Goal: Task Accomplishment & Management: Complete application form

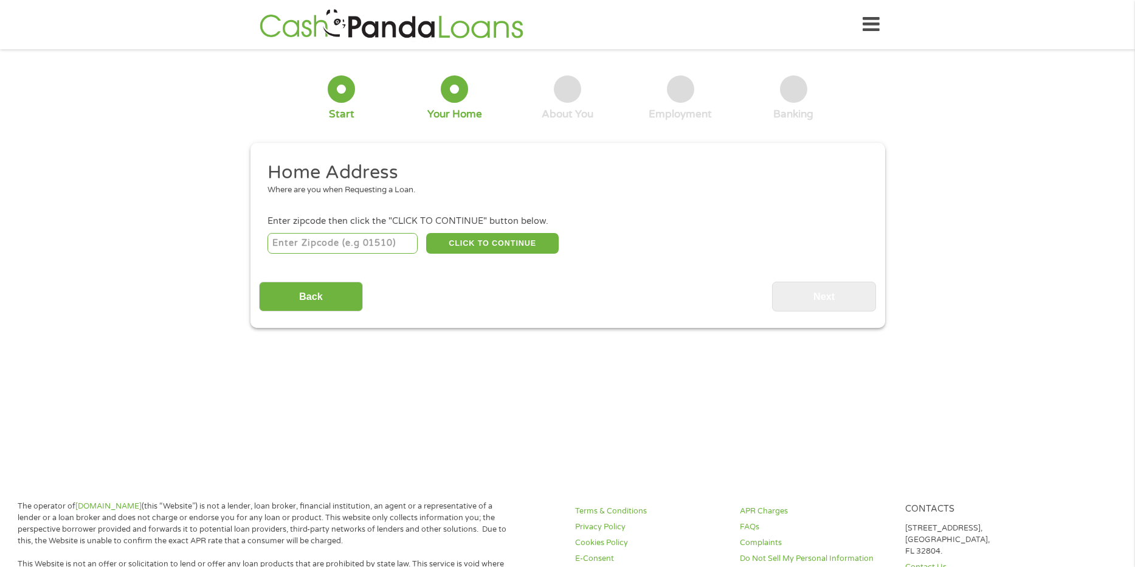
click at [345, 247] on input "number" at bounding box center [343, 243] width 150 height 21
type input "22968"
select select "[US_STATE]"
click at [492, 247] on button "CLICK TO CONTINUE" at bounding box center [492, 243] width 133 height 21
type input "22968"
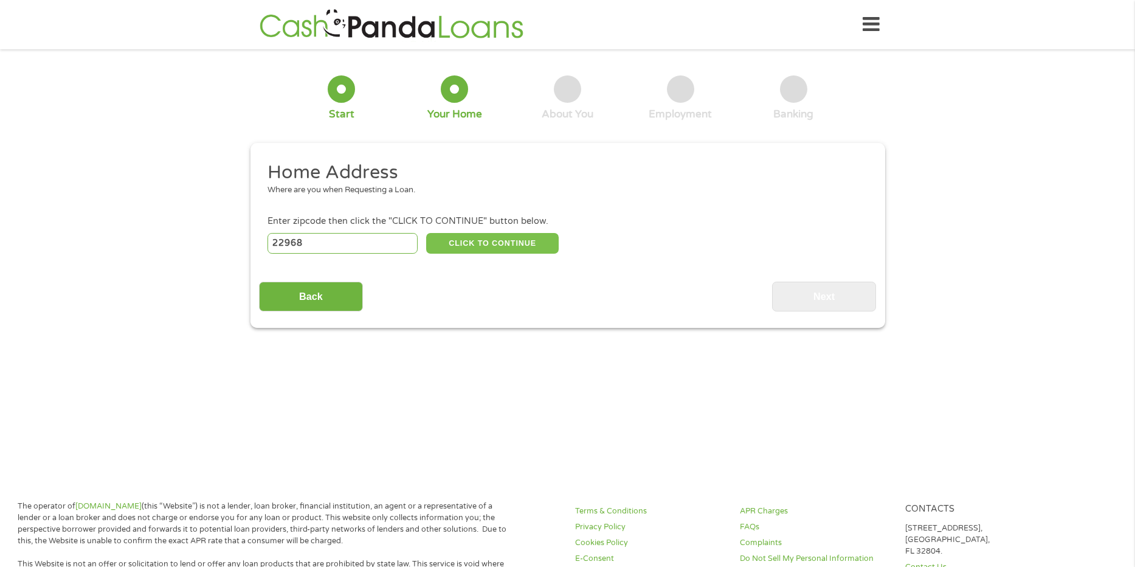
type input "[GEOGRAPHIC_DATA]"
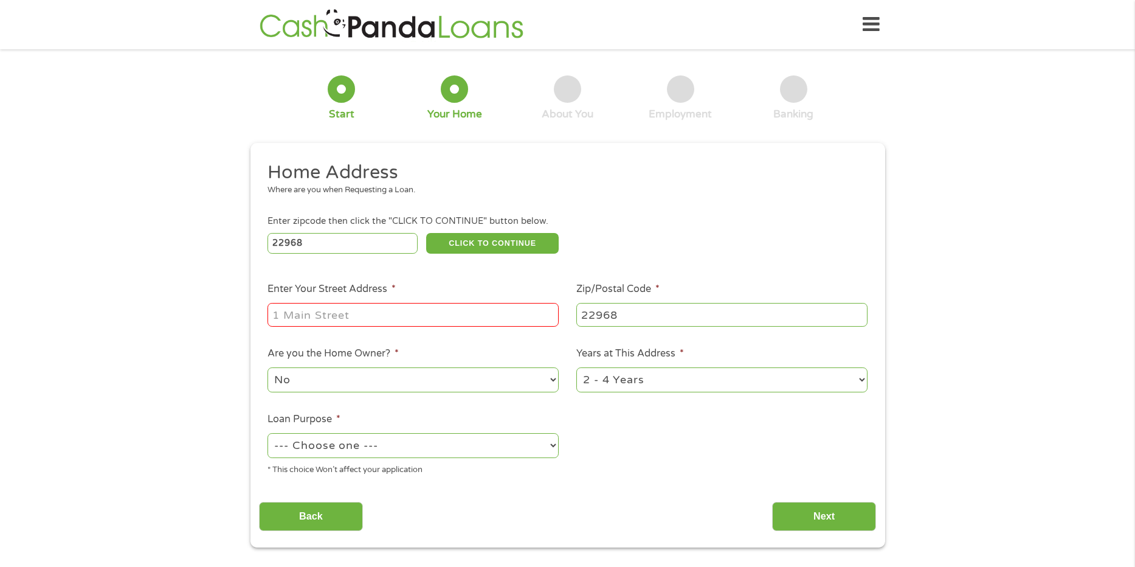
click at [346, 315] on input "Enter Your Street Address *" at bounding box center [413, 314] width 291 height 23
type input "[STREET_ADDRESS]"
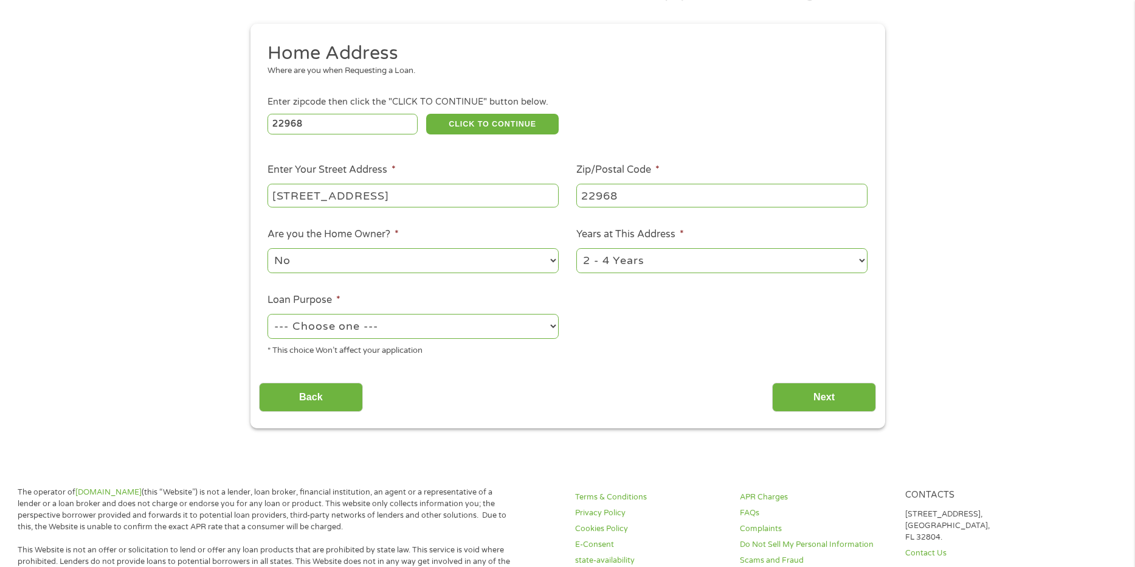
scroll to position [122, 0]
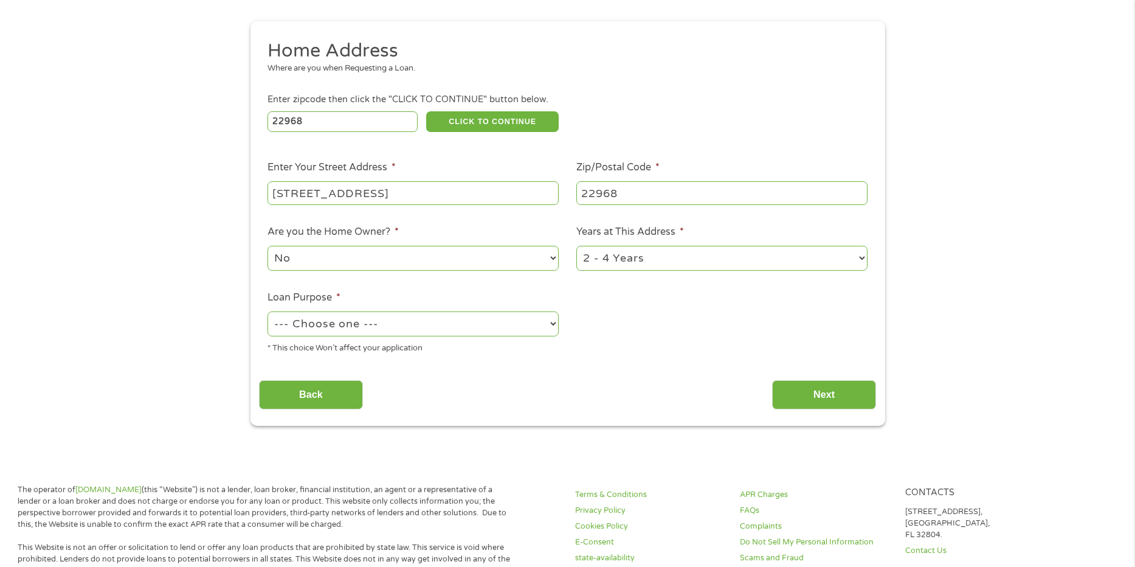
click at [635, 260] on select "1 Year or less 1 - 2 Years 2 - 4 Years Over 4 Years" at bounding box center [721, 258] width 291 height 25
select select "60months"
click at [576, 246] on select "1 Year or less 1 - 2 Years 2 - 4 Years Over 4 Years" at bounding box center [721, 258] width 291 height 25
click at [387, 319] on select "--- Choose one --- Pay Bills Debt Consolidation Home Improvement Major Purchase…" at bounding box center [413, 323] width 291 height 25
select select "carloan"
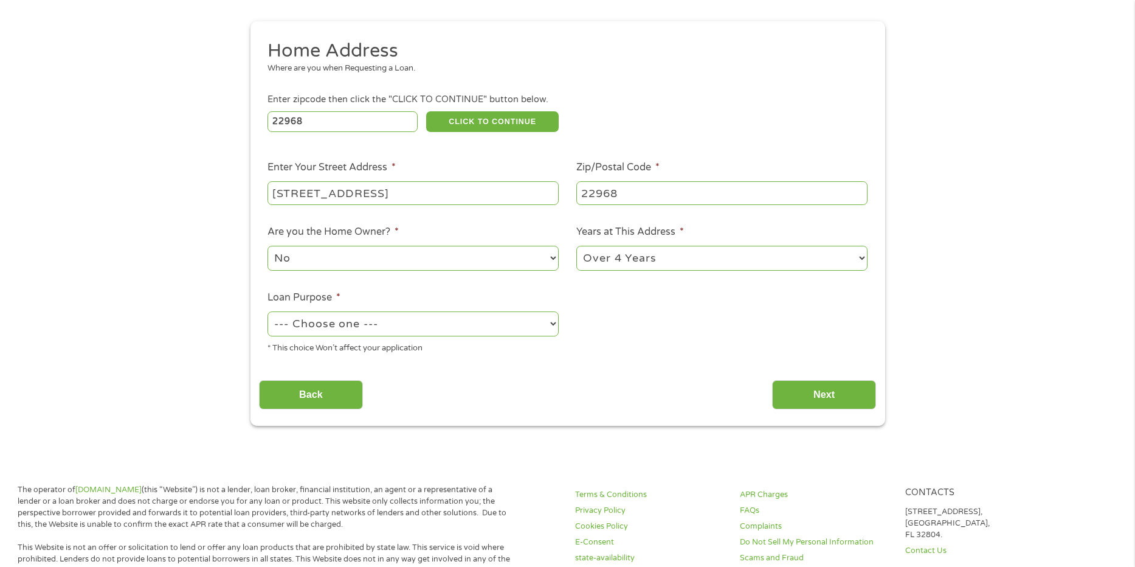
click at [268, 311] on select "--- Choose one --- Pay Bills Debt Consolidation Home Improvement Major Purchase…" at bounding box center [413, 323] width 291 height 25
click at [841, 397] on input "Next" at bounding box center [824, 395] width 104 height 30
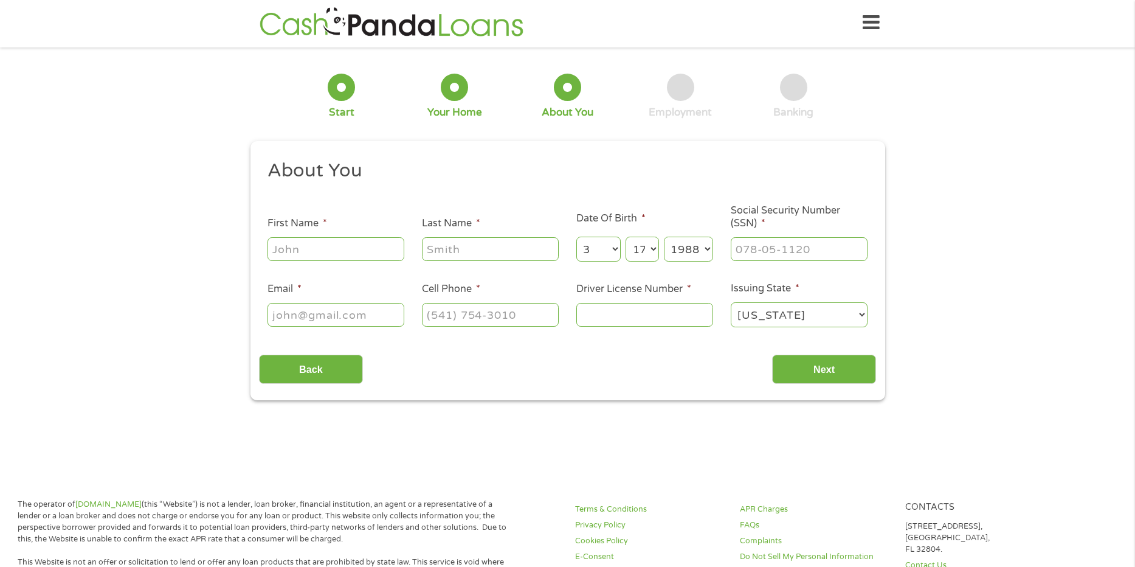
scroll to position [0, 0]
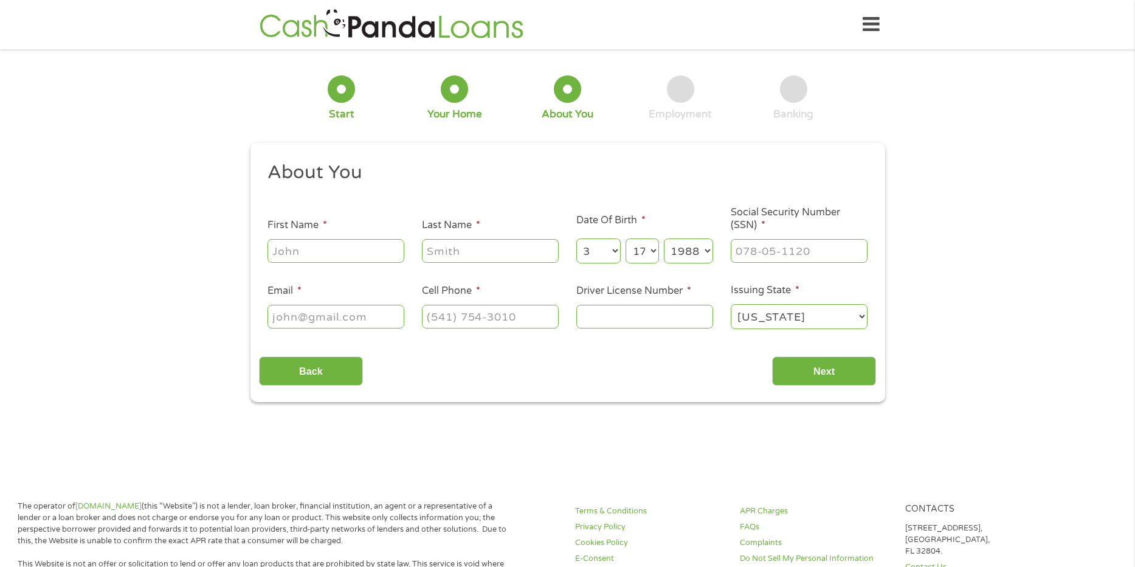
click at [357, 261] on input "First Name *" at bounding box center [336, 250] width 137 height 23
type input "[PERSON_NAME]"
select select "29"
select select "1990"
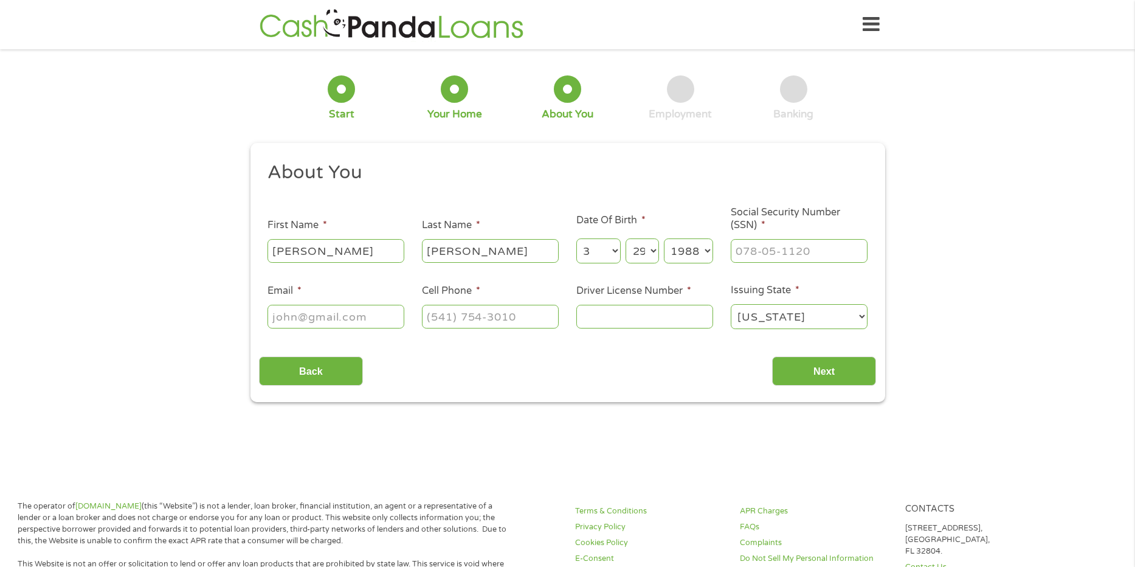
type input "[EMAIL_ADDRESS][DOMAIN_NAME]"
type input "[PHONE_NUMBER]"
click at [814, 252] on input "___-__-____" at bounding box center [799, 250] width 137 height 23
type input "231-55-7744"
click at [685, 315] on input "Driver License Number *" at bounding box center [644, 316] width 137 height 23
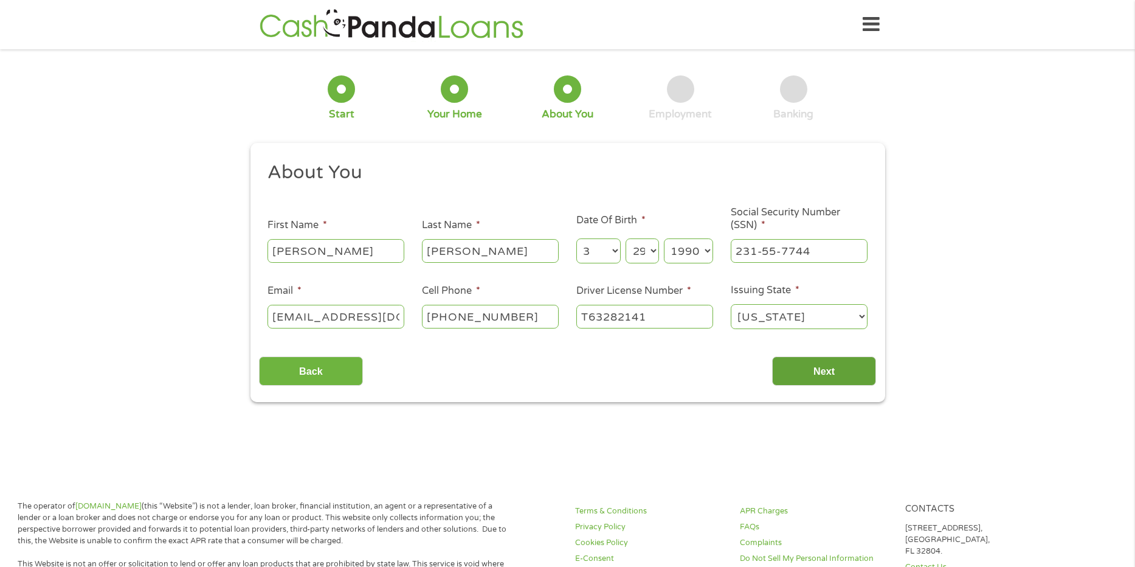
type input "T63282141"
click at [823, 361] on input "Next" at bounding box center [824, 371] width 104 height 30
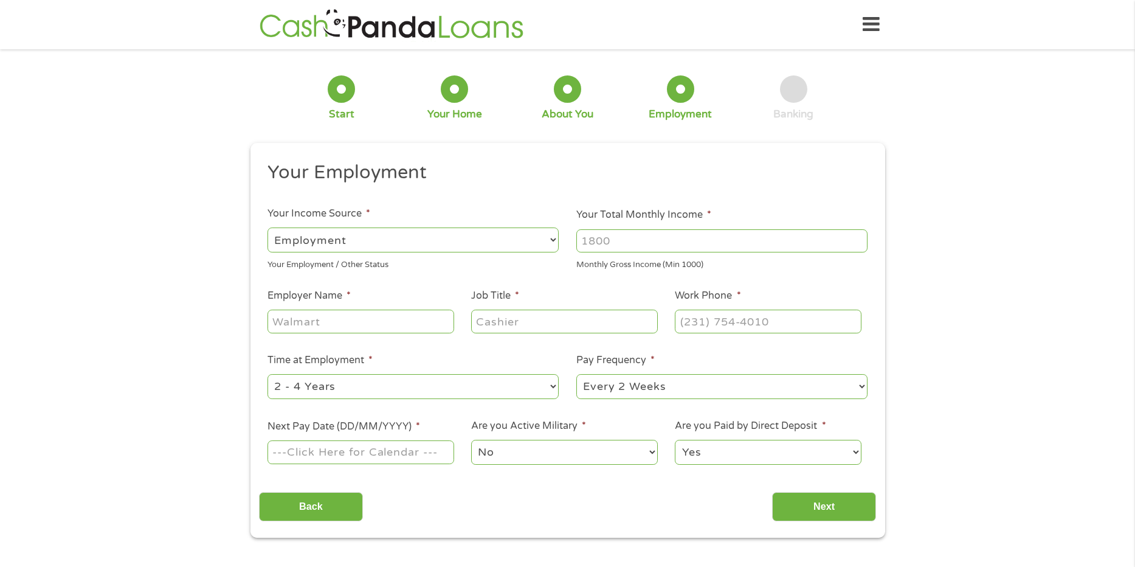
scroll to position [5, 5]
click at [683, 233] on input "Your Total Monthly Income *" at bounding box center [721, 240] width 291 height 23
type input "1"
type input "2000"
click at [288, 321] on input "Employer Name *" at bounding box center [361, 320] width 186 height 23
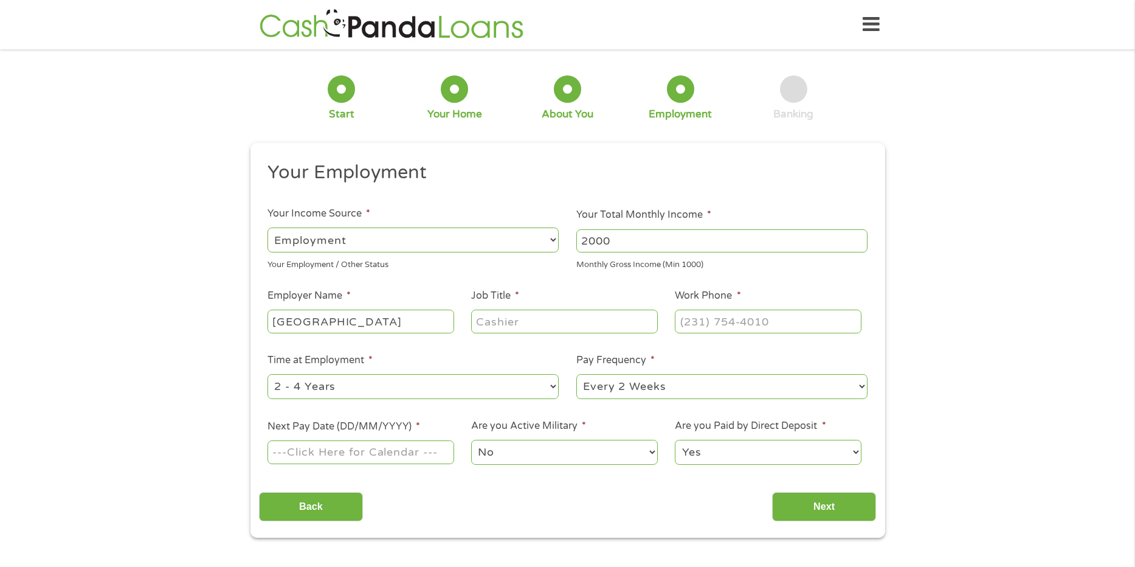
type input "[GEOGRAPHIC_DATA]"
click at [486, 316] on input "Job Title *" at bounding box center [564, 320] width 186 height 23
type input "Catering Coordinator"
click at [767, 321] on input "(___) ___-____" at bounding box center [768, 320] width 186 height 23
click at [683, 317] on input "(___) ___-____" at bounding box center [768, 320] width 186 height 23
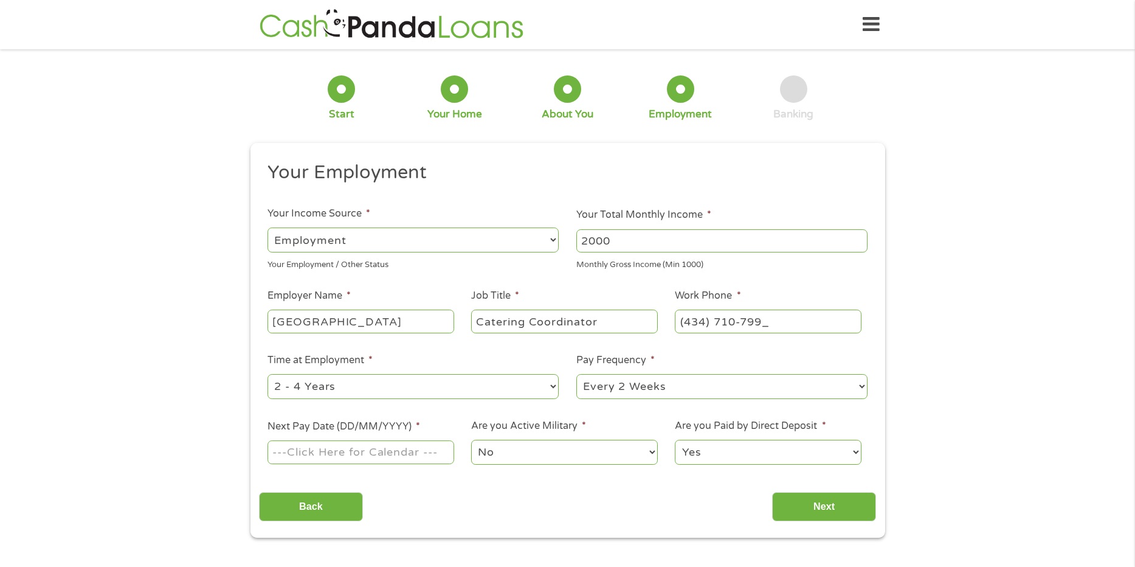
type input "[PHONE_NUMBER]"
click at [415, 504] on div "Back Next" at bounding box center [567, 502] width 617 height 38
click at [383, 455] on input "Next Pay Date (DD/MM/YYYY) *" at bounding box center [361, 451] width 186 height 23
type input "[DATE]"
click at [735, 459] on select "Yes No" at bounding box center [768, 452] width 186 height 25
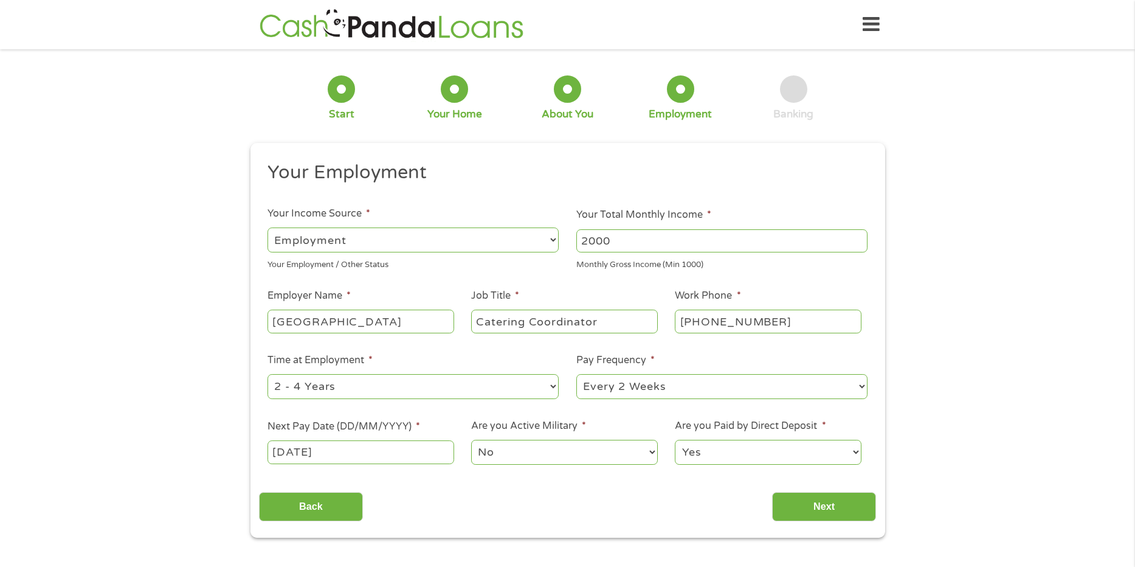
click at [675, 440] on select "Yes No" at bounding box center [768, 452] width 186 height 25
click at [783, 496] on input "Next" at bounding box center [824, 507] width 104 height 30
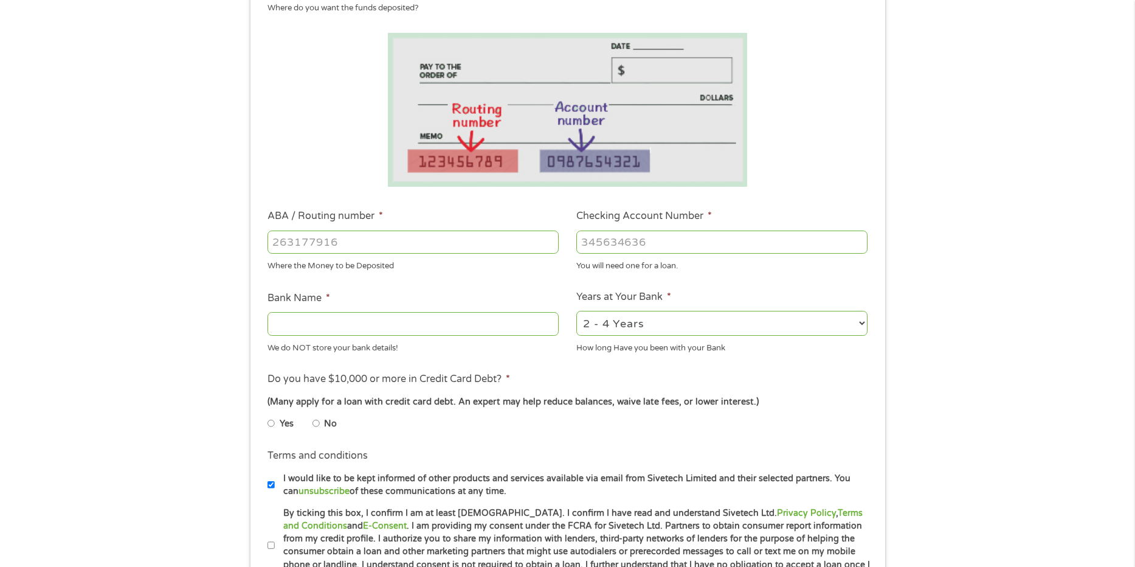
scroll to position [182, 0]
click at [344, 244] on input "ABA / Routing number *" at bounding box center [413, 241] width 291 height 23
click at [314, 240] on input "ABA / Routing number *" at bounding box center [413, 241] width 291 height 23
type input "041215663"
type input "[PERSON_NAME] BANK"
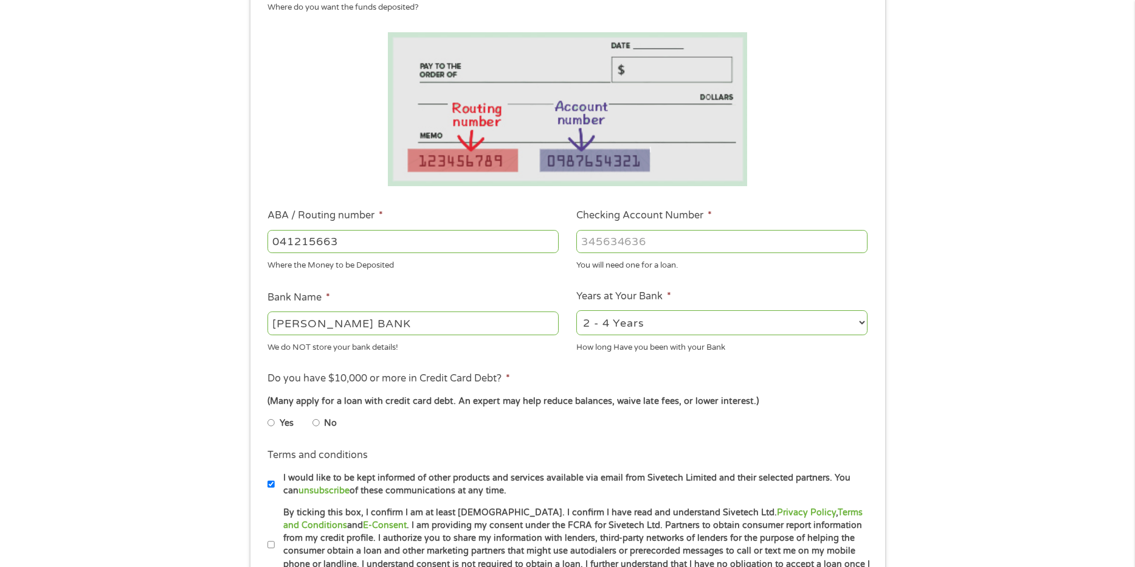
type input "041215663"
click at [610, 246] on input "Checking Account Number *" at bounding box center [721, 241] width 291 height 23
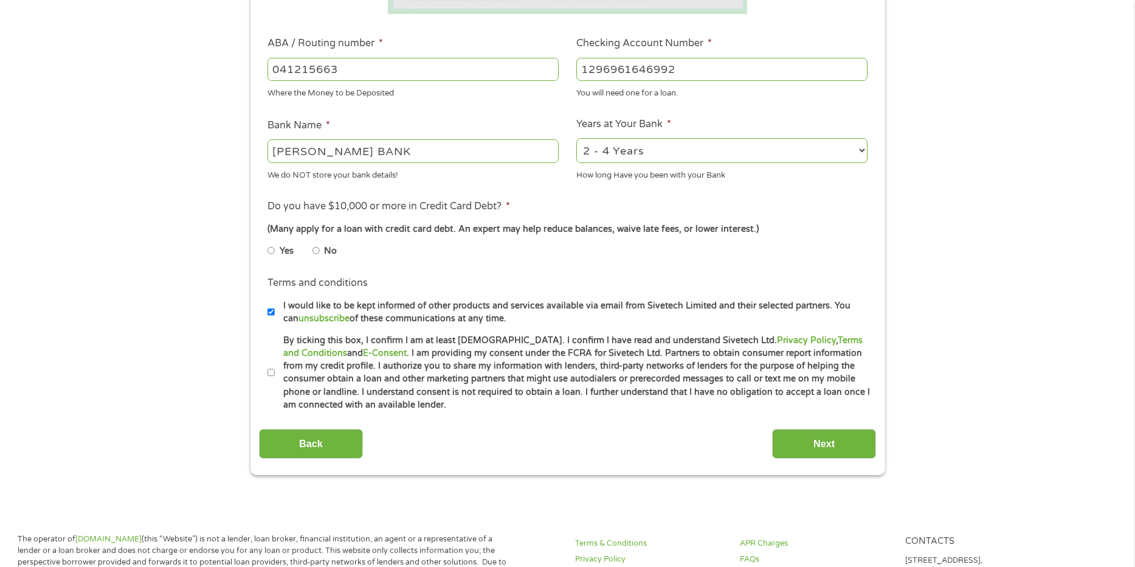
scroll to position [365, 0]
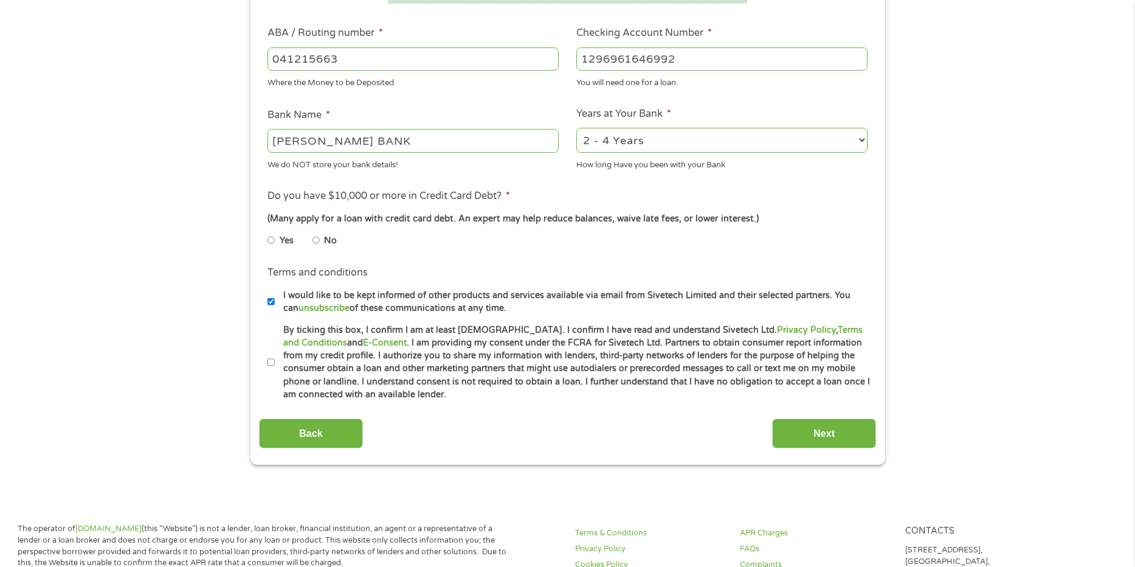
type input "1296961646992"
click at [316, 241] on input "No" at bounding box center [315, 239] width 7 height 19
radio input "true"
click at [271, 364] on input "By ticking this box, I confirm I am at least [DEMOGRAPHIC_DATA]. I confirm I ha…" at bounding box center [271, 362] width 7 height 19
checkbox input "true"
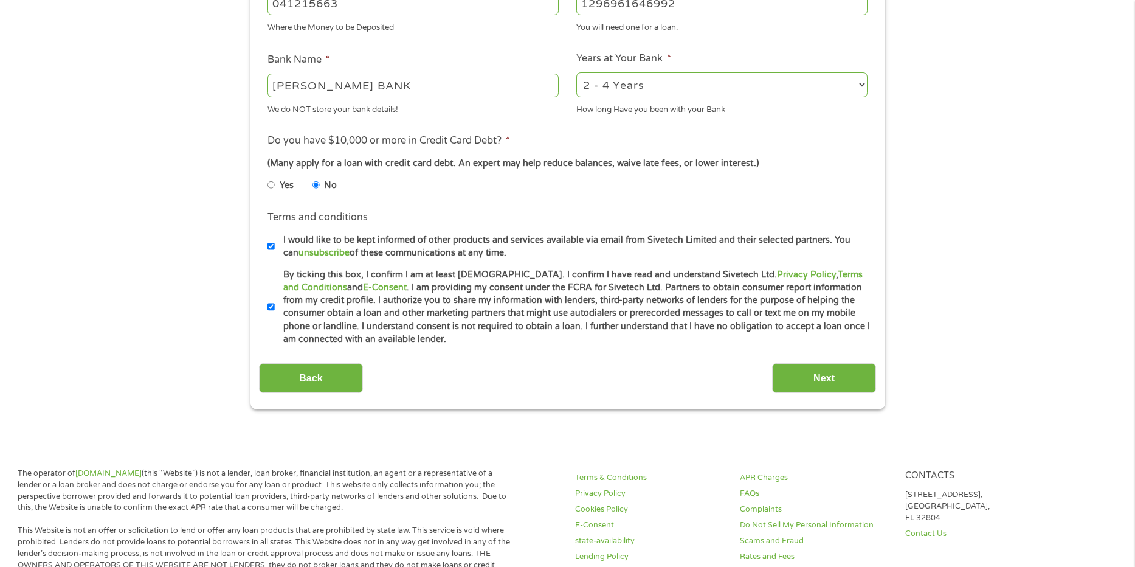
scroll to position [426, 0]
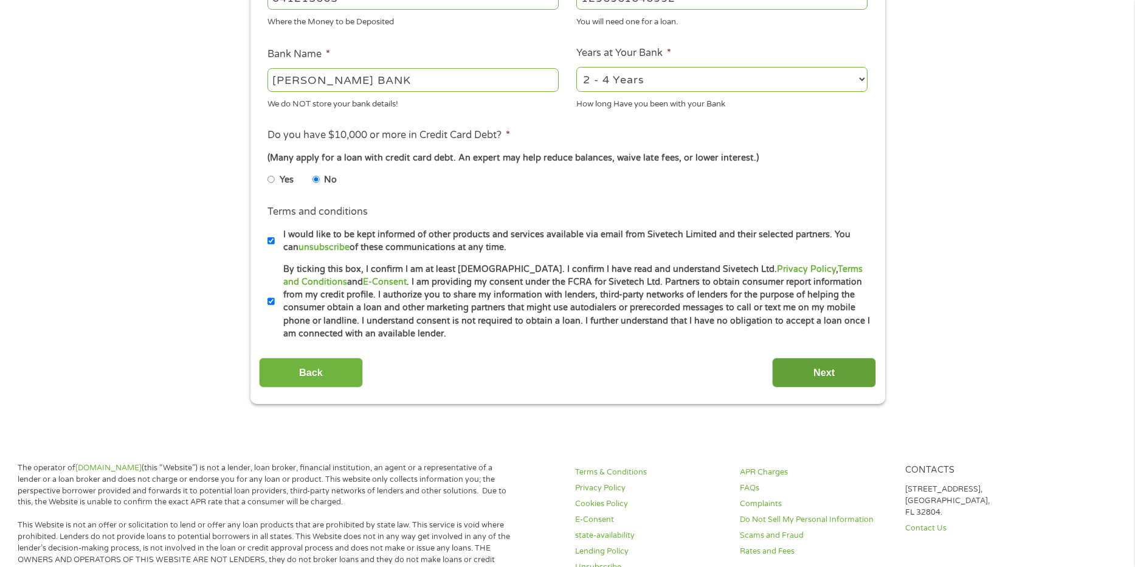
click at [808, 359] on input "Next" at bounding box center [824, 372] width 104 height 30
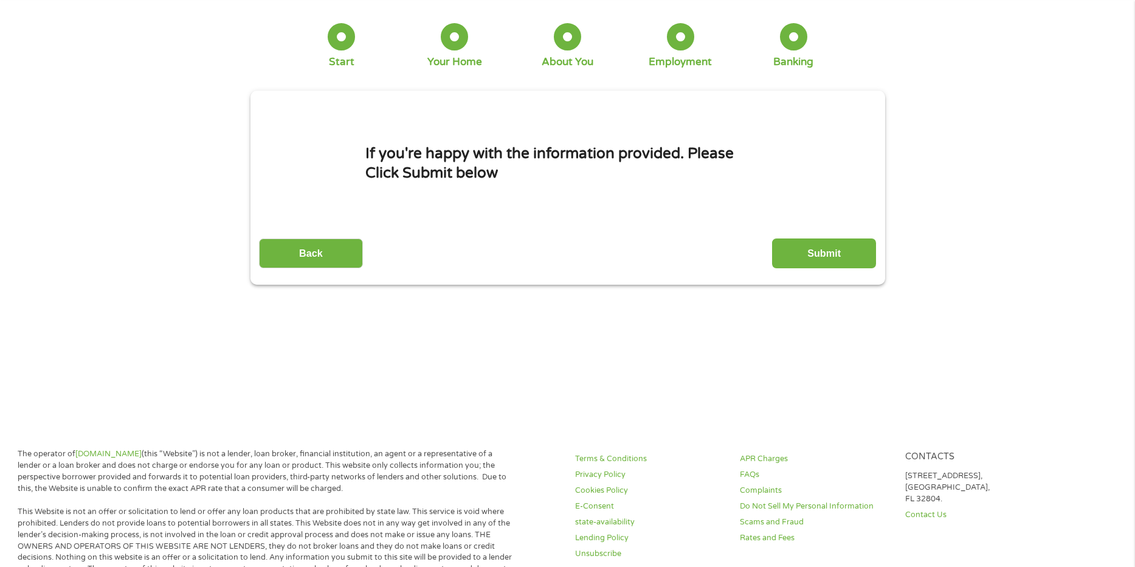
scroll to position [0, 0]
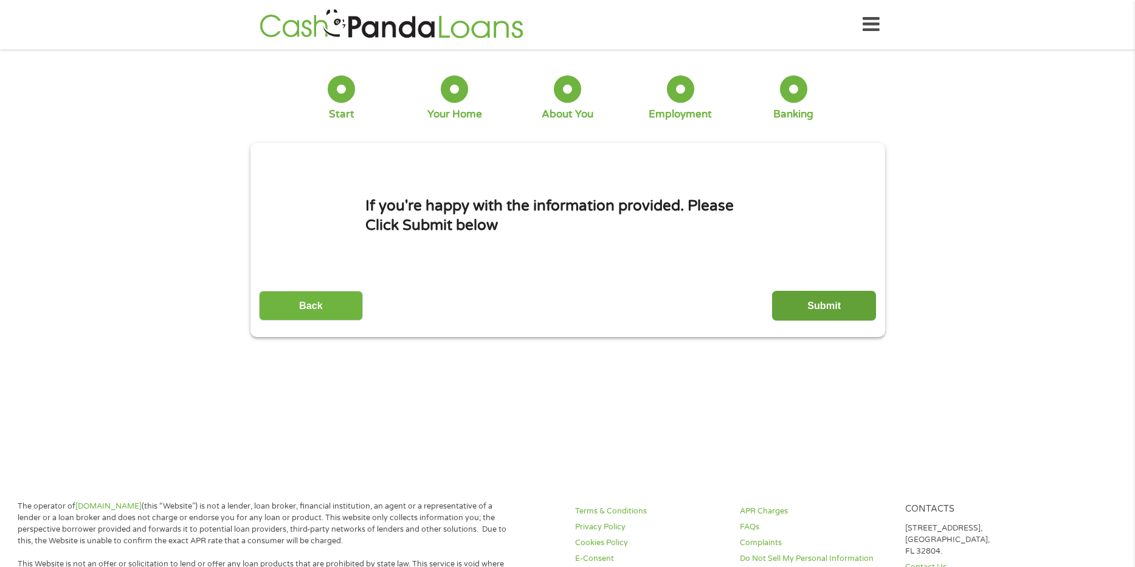
click at [806, 308] on input "Submit" at bounding box center [824, 306] width 104 height 30
